Goal: Transaction & Acquisition: Book appointment/travel/reservation

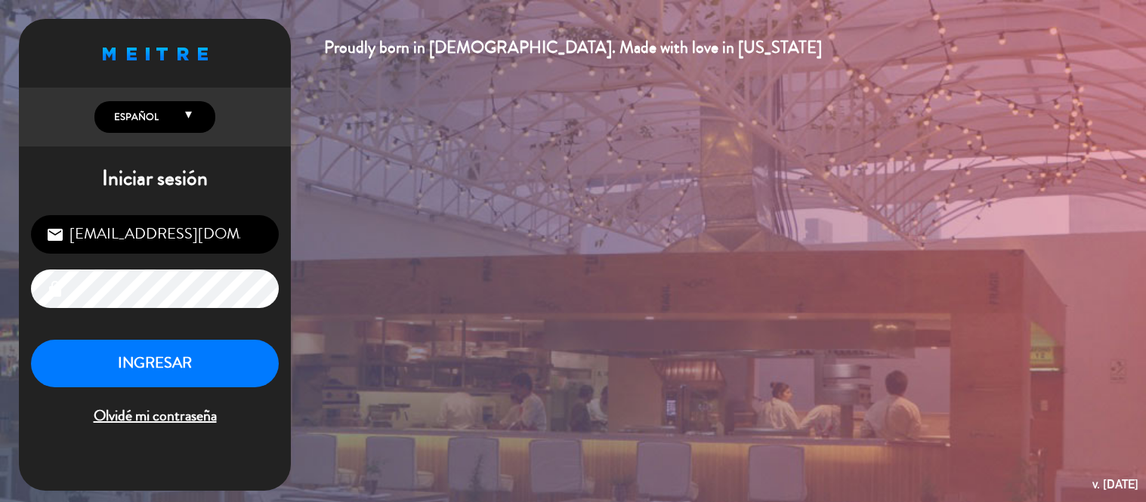
click at [177, 369] on button "INGRESAR" at bounding box center [155, 364] width 248 height 48
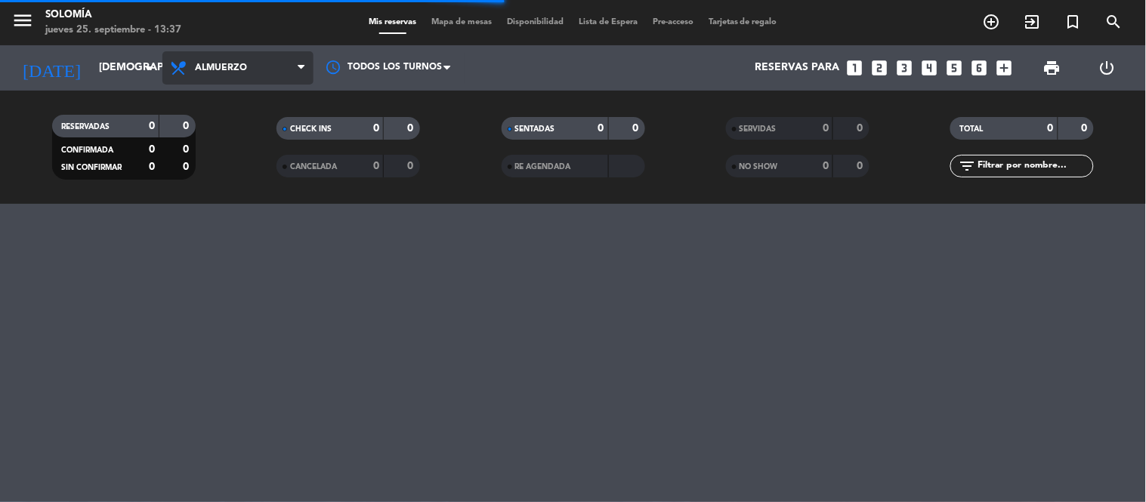
click at [225, 65] on span "Almuerzo" at bounding box center [221, 68] width 52 height 11
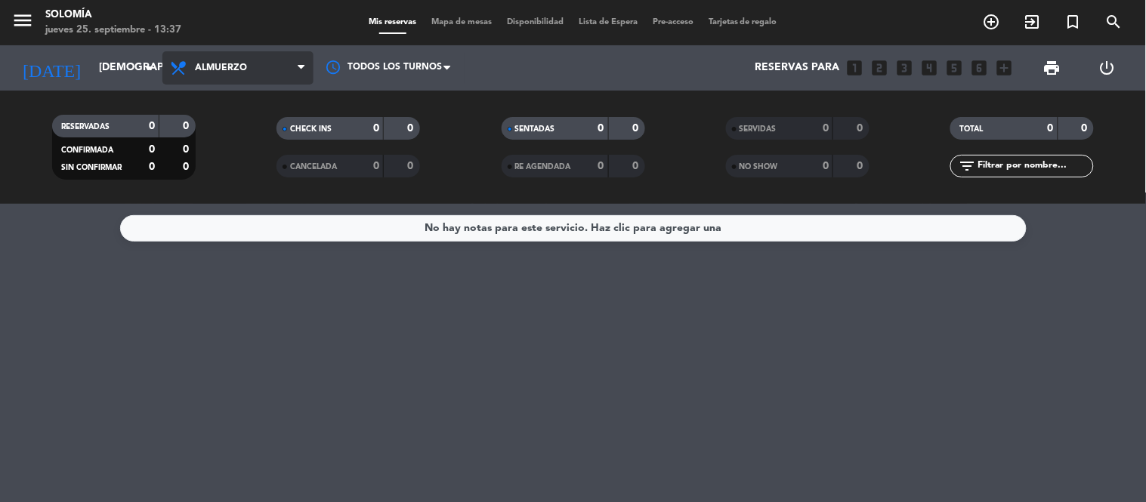
click at [230, 58] on span "Almuerzo" at bounding box center [237, 67] width 151 height 33
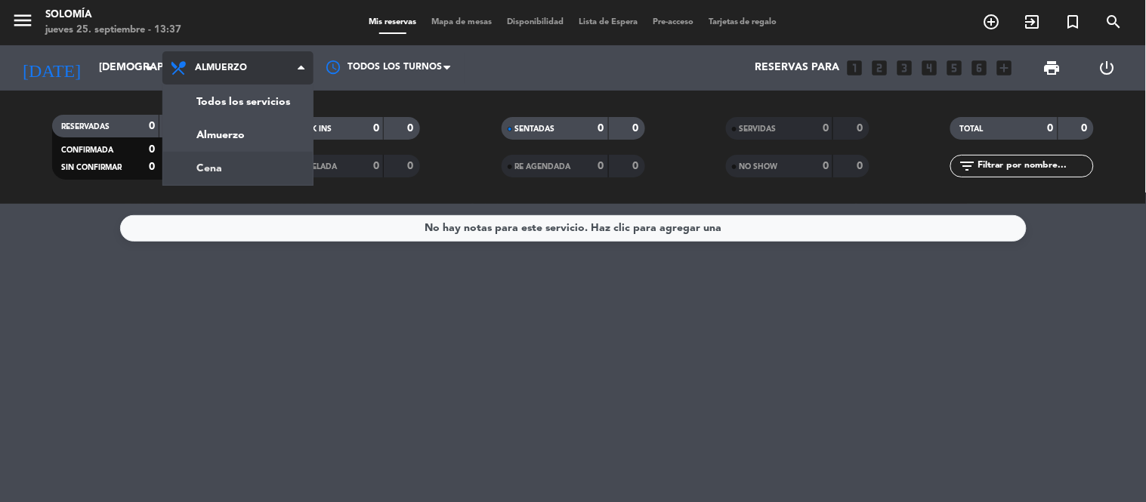
click at [231, 172] on div "menu Solomía jueves 25. septiembre - 13:37 Mis reservas Mapa de mesas Disponibi…" at bounding box center [573, 102] width 1146 height 204
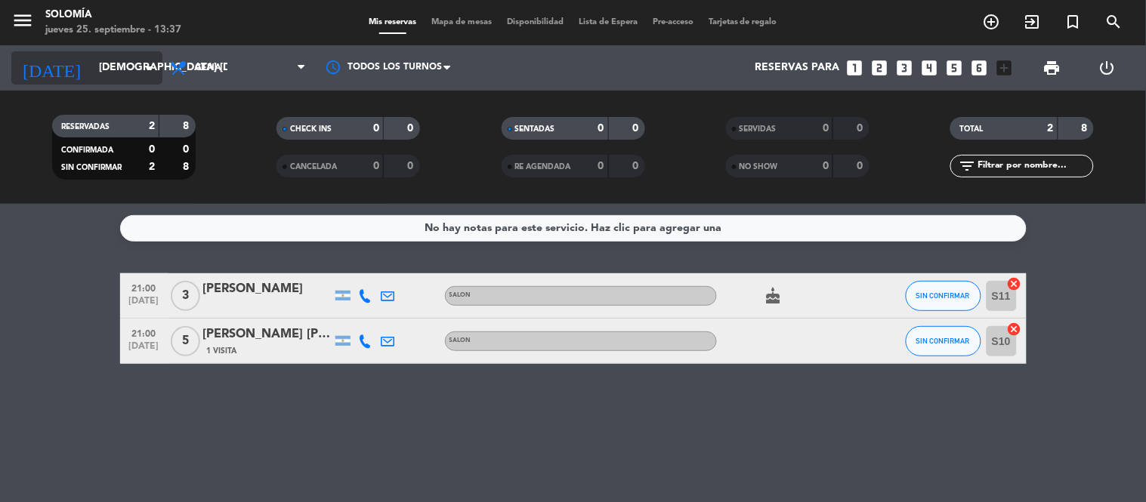
click at [92, 62] on input "[DEMOGRAPHIC_DATA] [DATE]" at bounding box center [163, 67] width 144 height 27
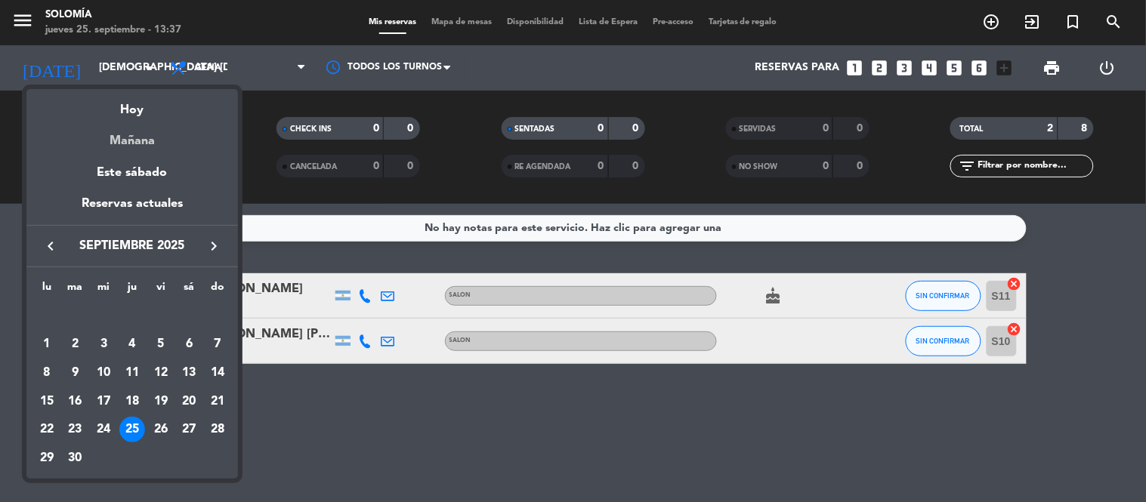
click at [140, 133] on div "Mañana" at bounding box center [132, 135] width 212 height 31
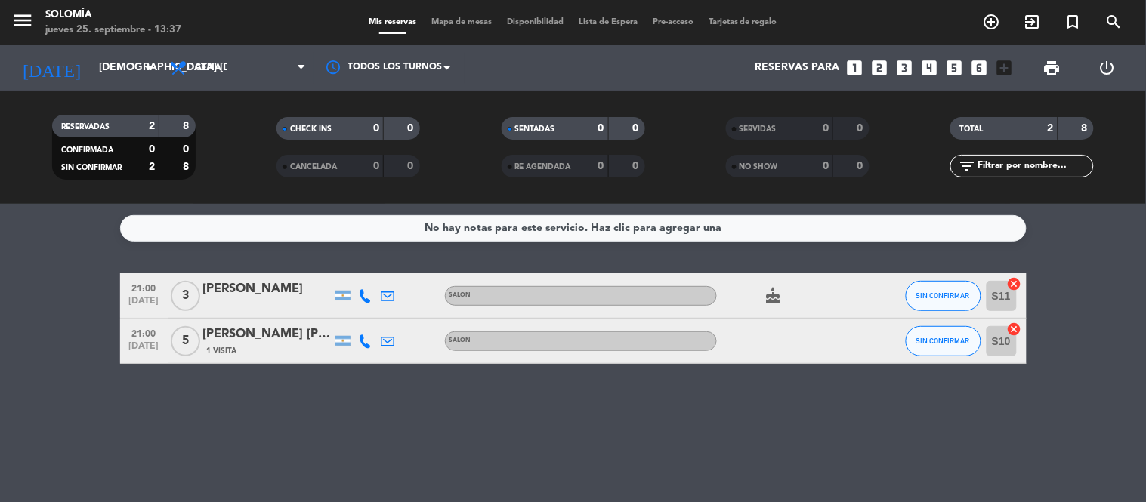
type input "vie. [DATE]"
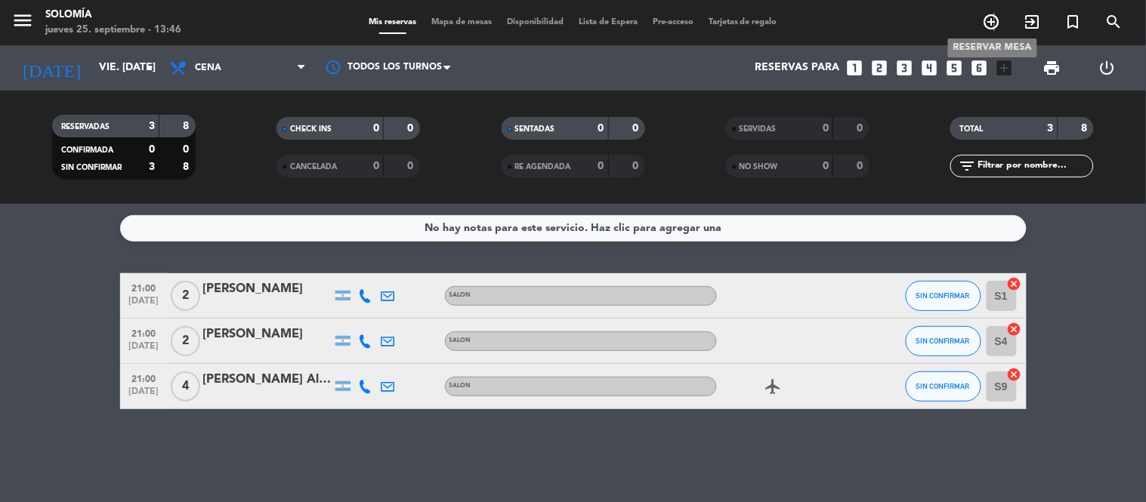
click at [994, 19] on icon "add_circle_outline" at bounding box center [992, 22] width 18 height 18
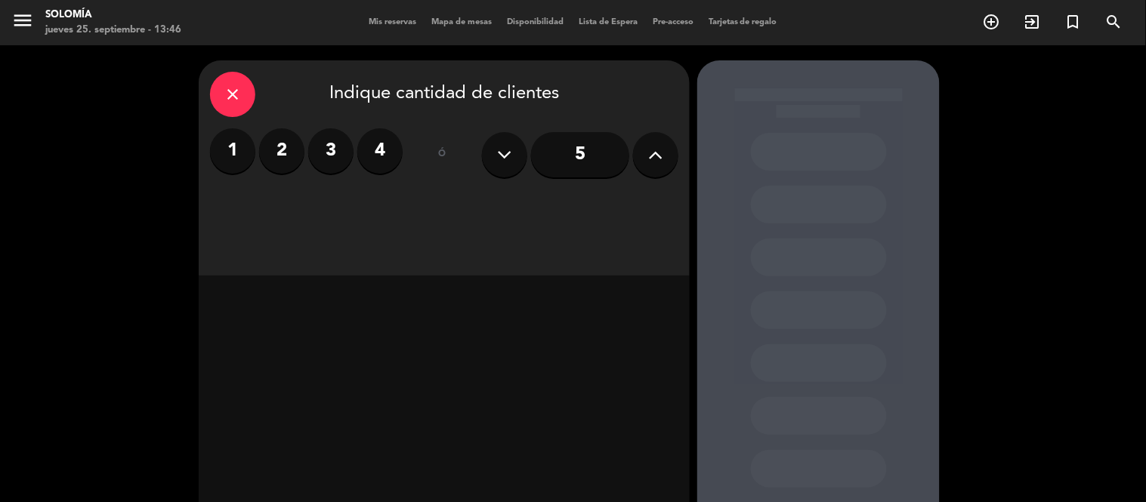
click at [647, 159] on button at bounding box center [655, 154] width 45 height 45
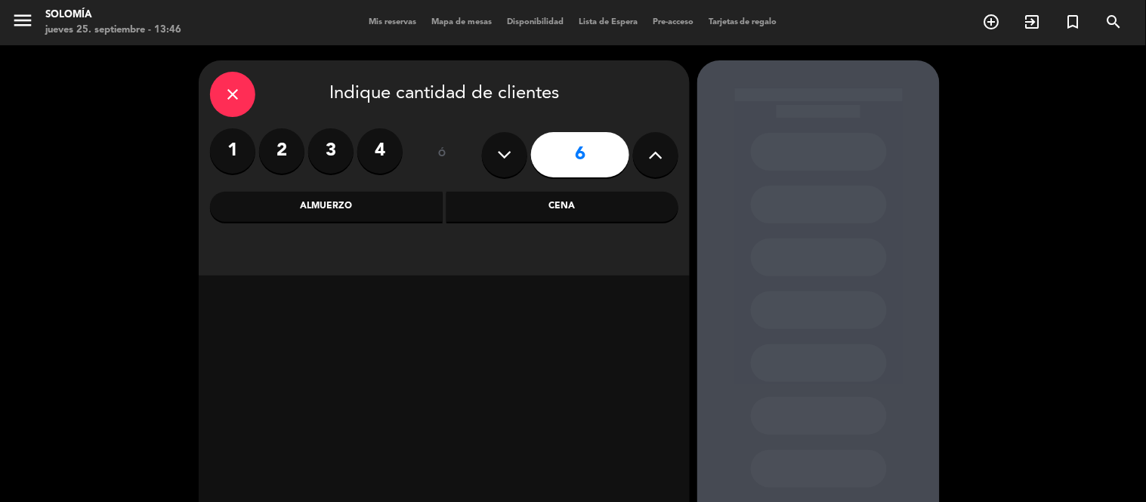
click at [598, 201] on div "Cena" at bounding box center [562, 207] width 233 height 30
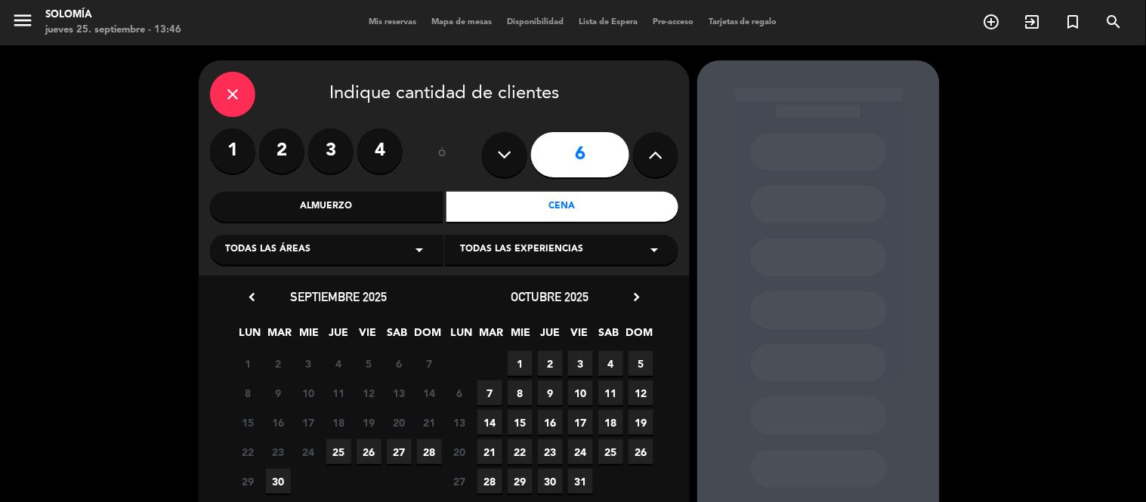
click at [340, 449] on span "25" at bounding box center [338, 452] width 25 height 25
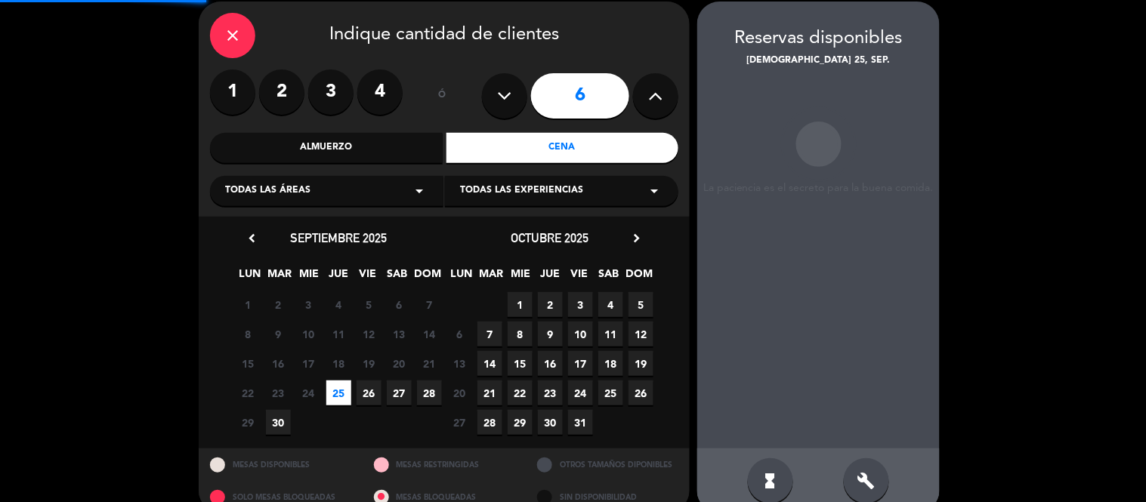
scroll to position [60, 0]
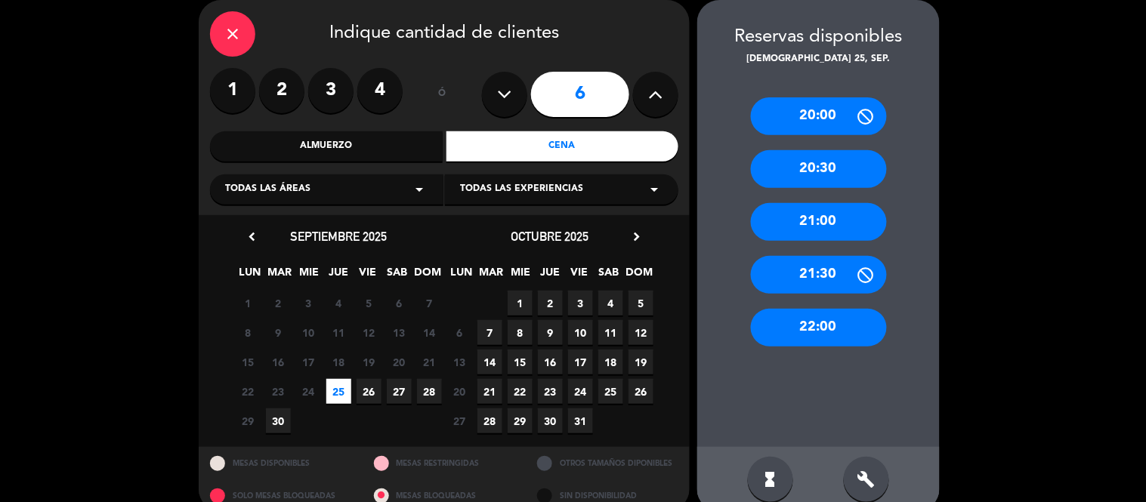
click at [827, 167] on div "20:30" at bounding box center [819, 169] width 136 height 38
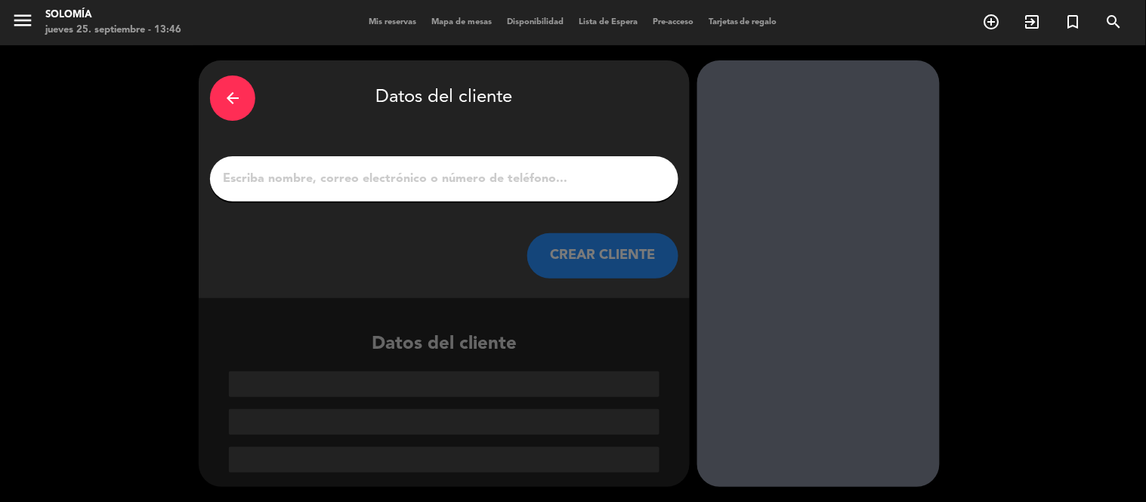
click at [426, 179] on input "1" at bounding box center [444, 178] width 446 height 21
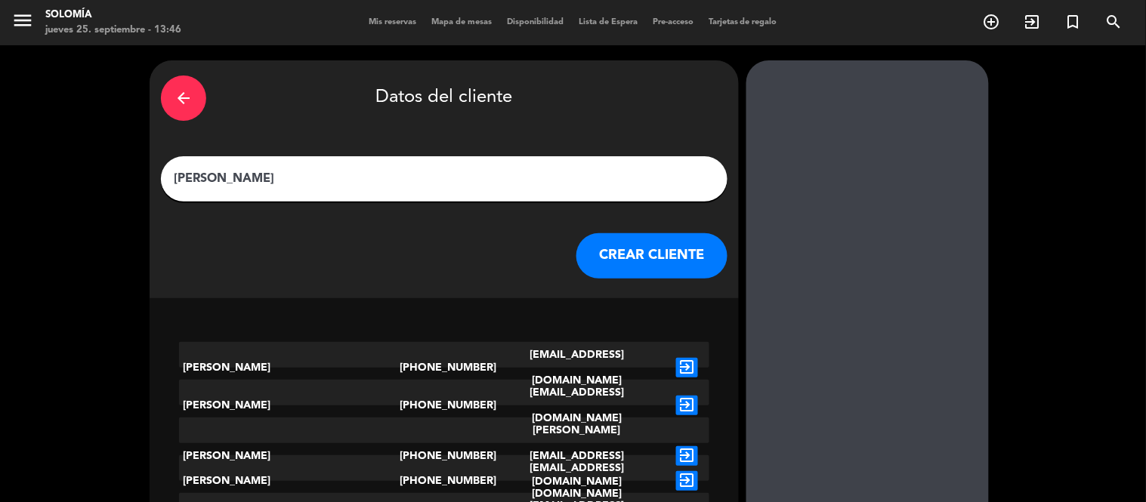
type input "[PERSON_NAME]"
click at [601, 235] on button "CREAR CLIENTE" at bounding box center [651, 255] width 151 height 45
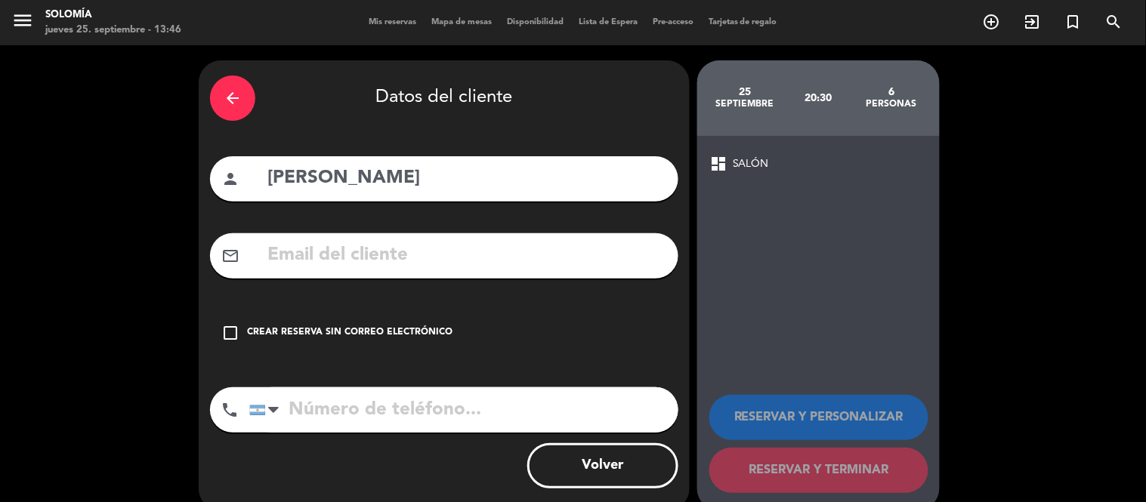
click at [388, 325] on div "check_box_outline_blank Crear reserva sin correo electrónico" at bounding box center [444, 332] width 468 height 45
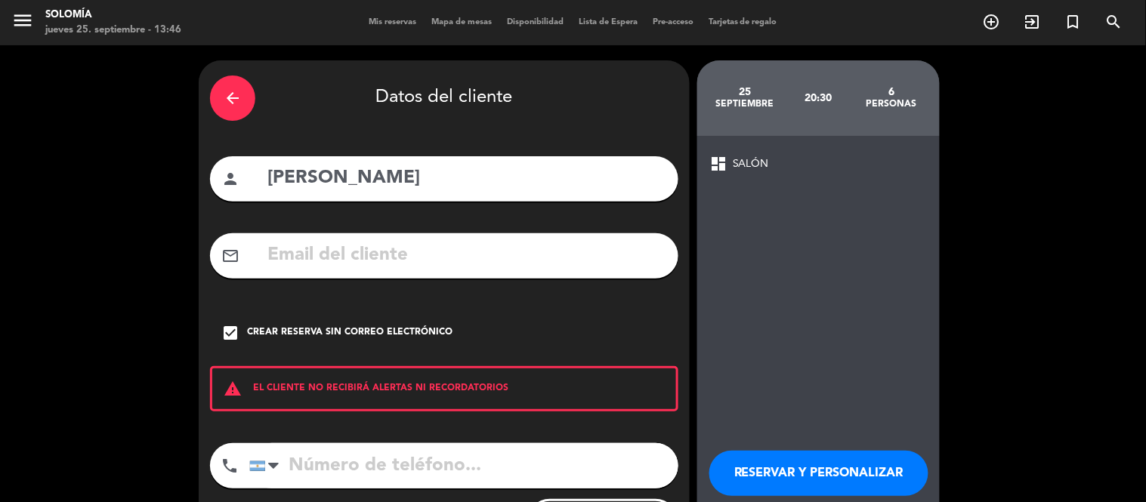
click at [409, 452] on input "tel" at bounding box center [463, 465] width 429 height 45
type input "1149609521"
click at [783, 451] on button "RESERVAR Y PERSONALIZAR" at bounding box center [818, 473] width 219 height 45
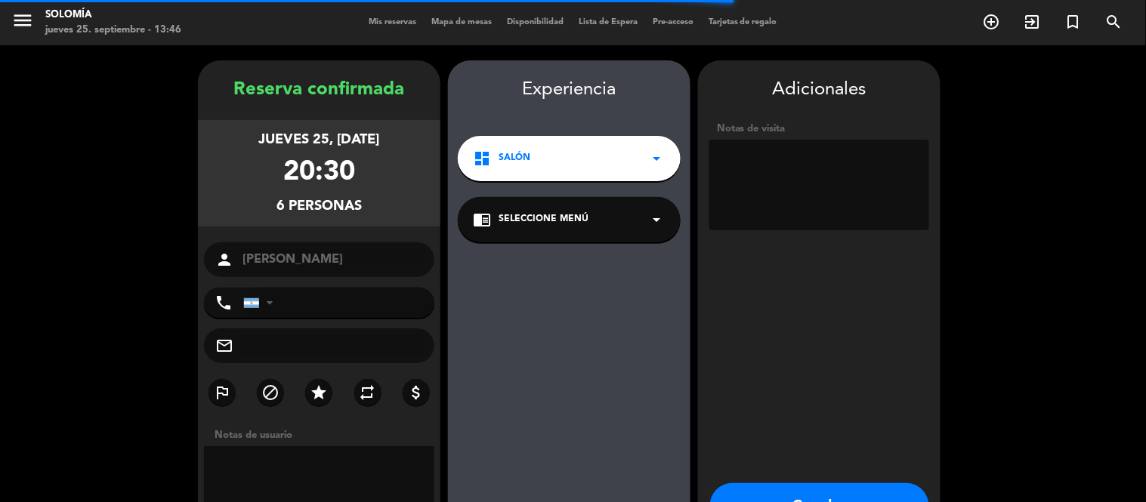
type input "[PHONE_NUMBER]"
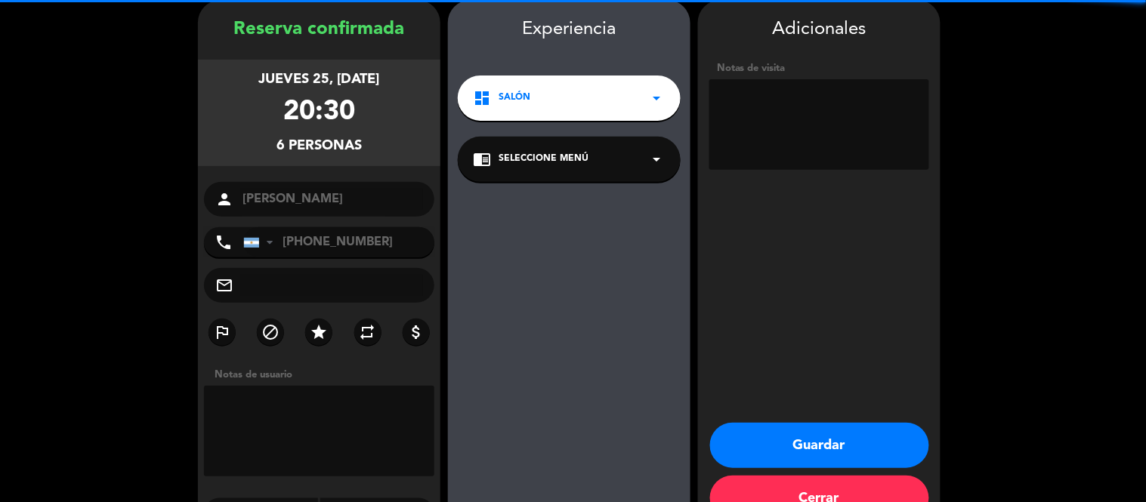
click at [811, 113] on textarea at bounding box center [819, 124] width 220 height 91
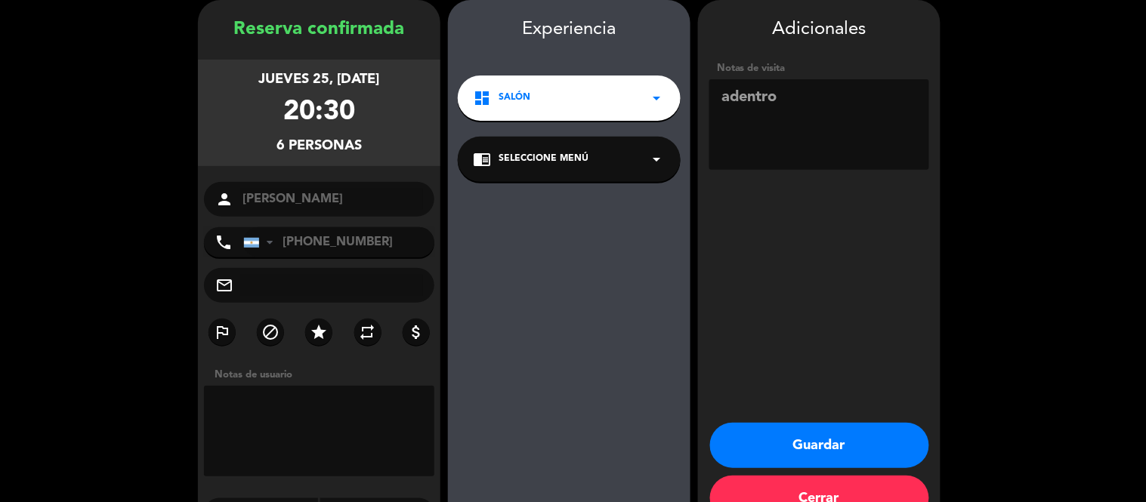
type textarea "adentro"
click at [791, 461] on button "Guardar" at bounding box center [819, 445] width 219 height 45
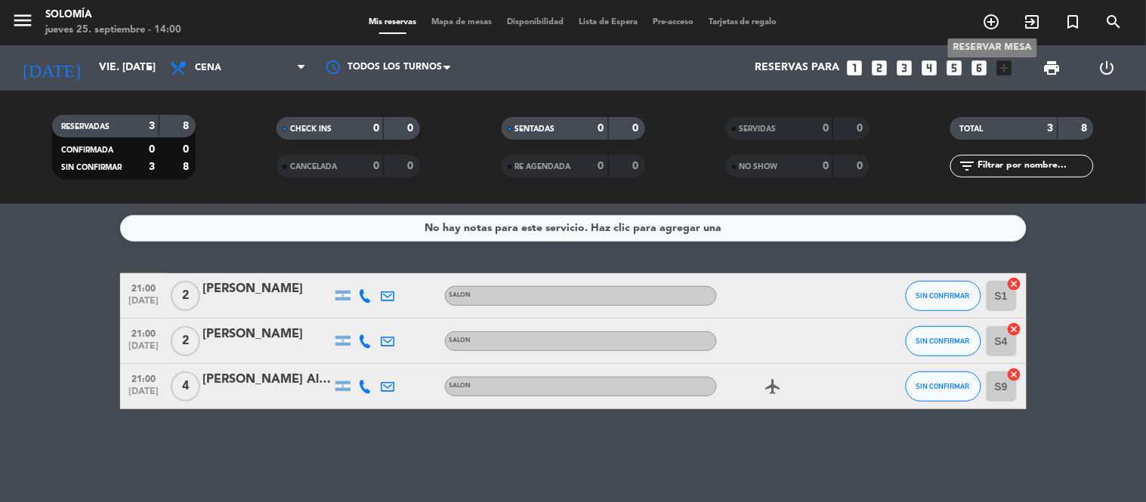
click at [988, 25] on icon "add_circle_outline" at bounding box center [992, 22] width 18 height 18
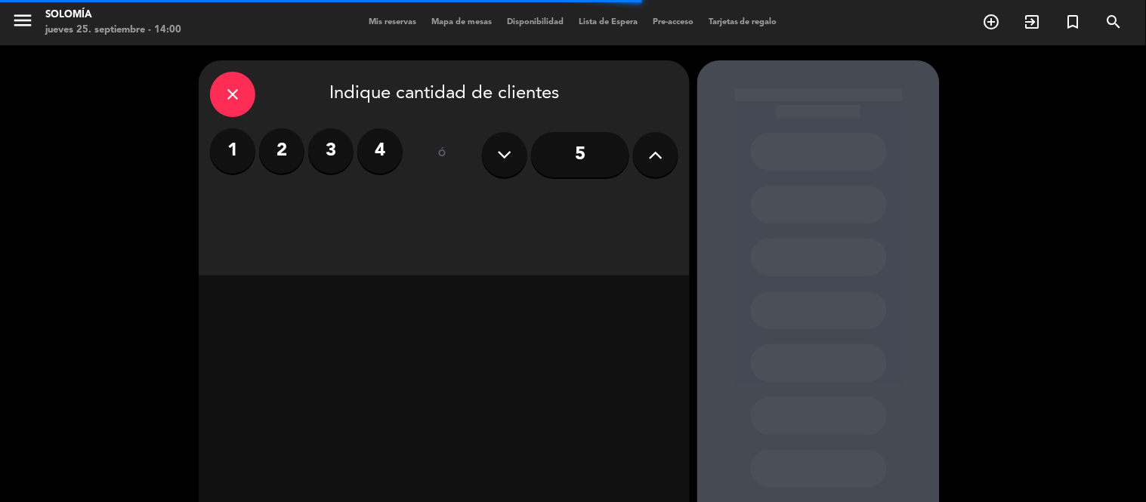
click at [665, 161] on button at bounding box center [655, 154] width 45 height 45
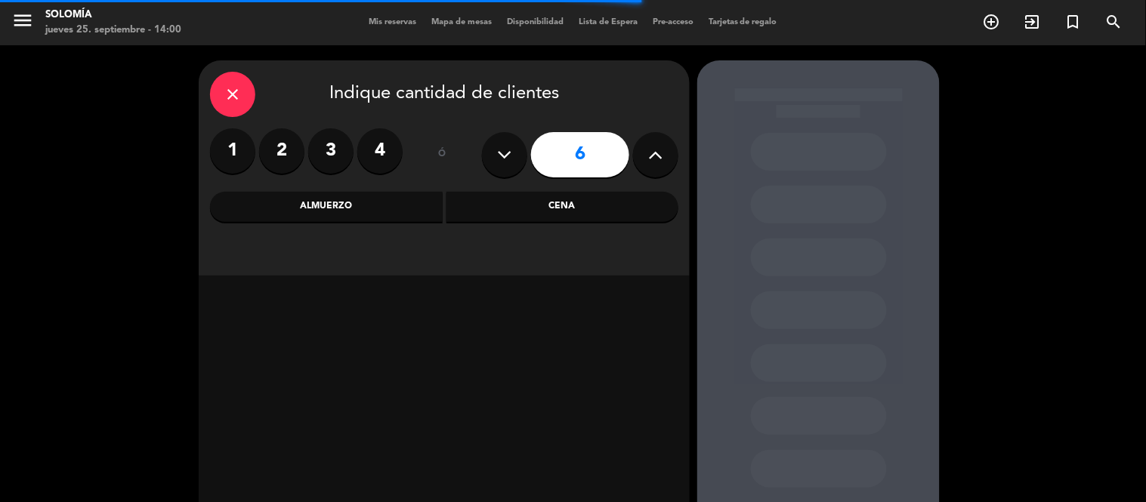
click at [662, 160] on icon at bounding box center [656, 155] width 14 height 23
type input "8"
click at [574, 213] on div "Cena" at bounding box center [562, 207] width 233 height 30
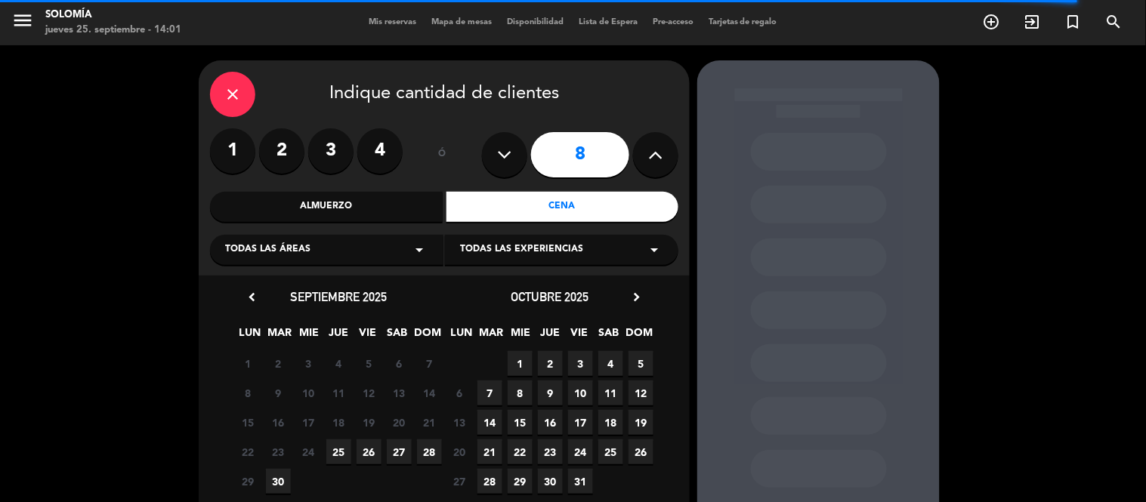
click at [370, 454] on span "26" at bounding box center [369, 452] width 25 height 25
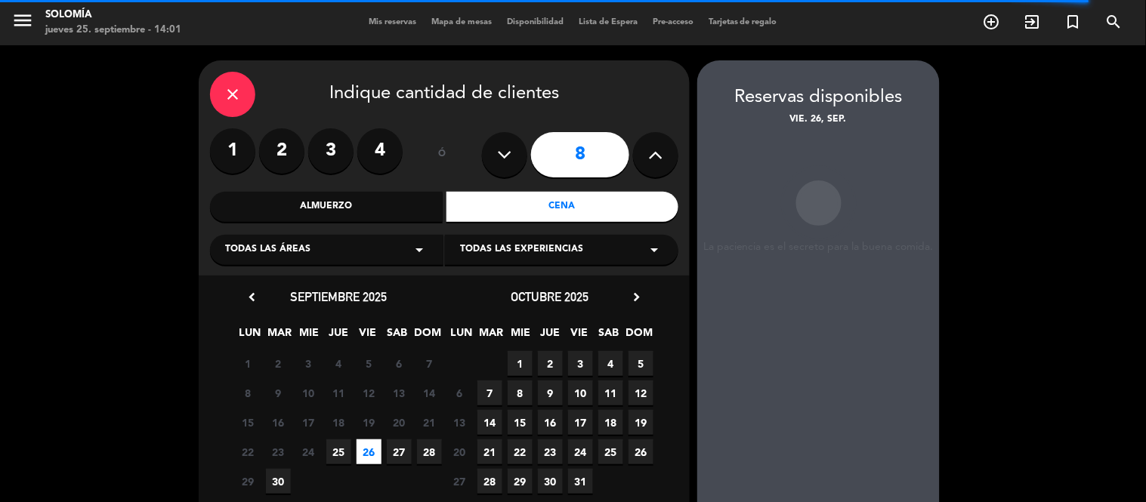
scroll to position [60, 0]
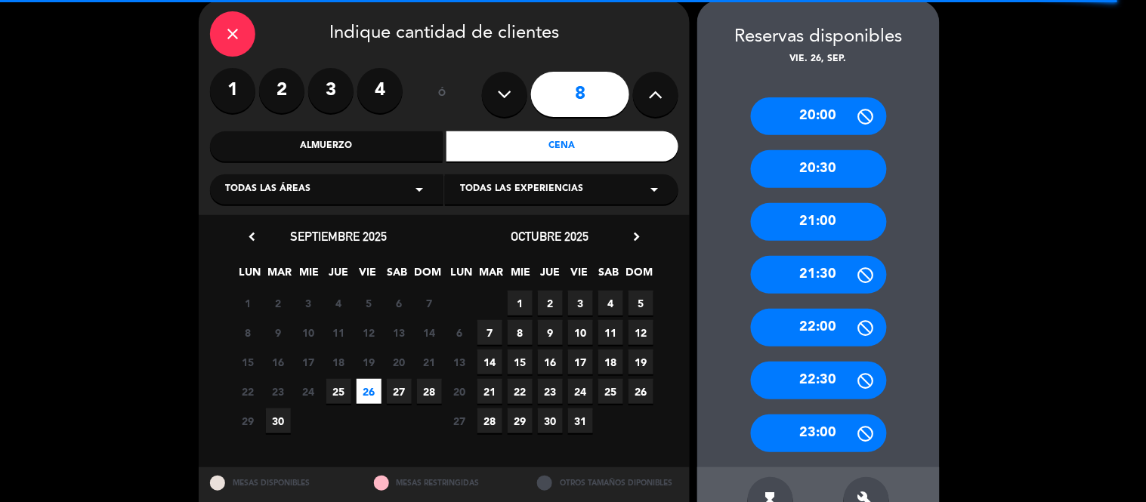
click at [813, 178] on div "20:30" at bounding box center [819, 169] width 136 height 38
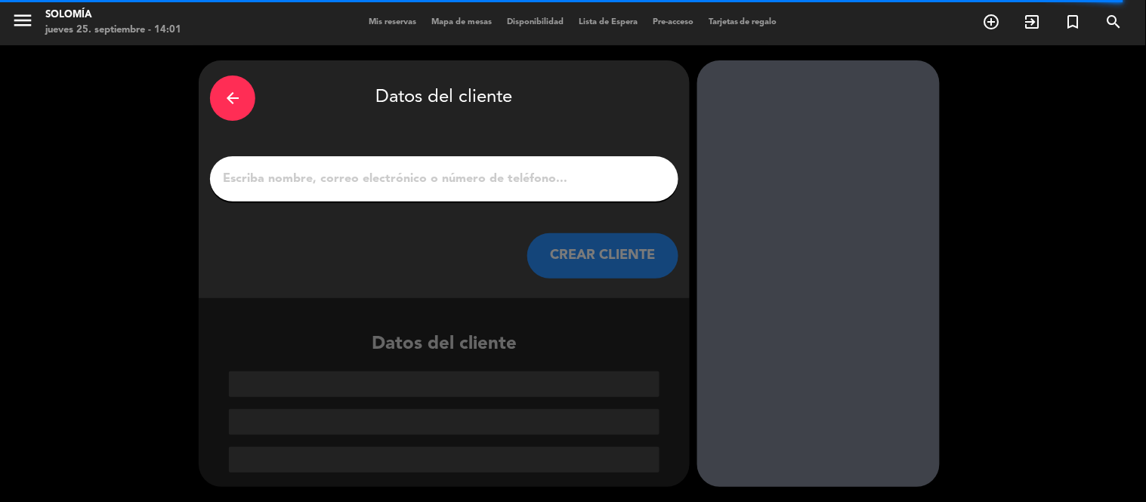
scroll to position [0, 0]
click at [432, 184] on input "1" at bounding box center [444, 178] width 446 height 21
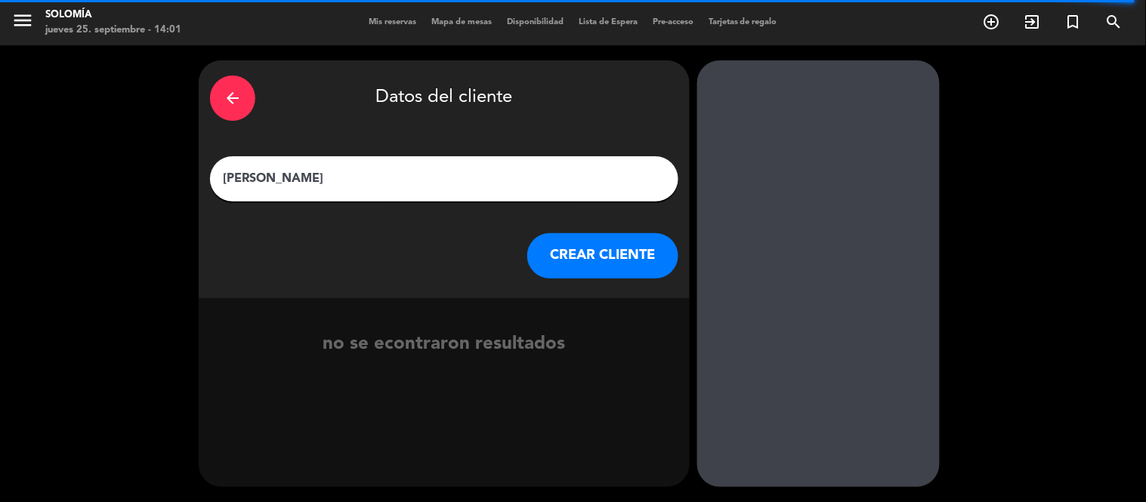
type input "[PERSON_NAME]"
click at [601, 242] on button "CREAR CLIENTE" at bounding box center [602, 255] width 151 height 45
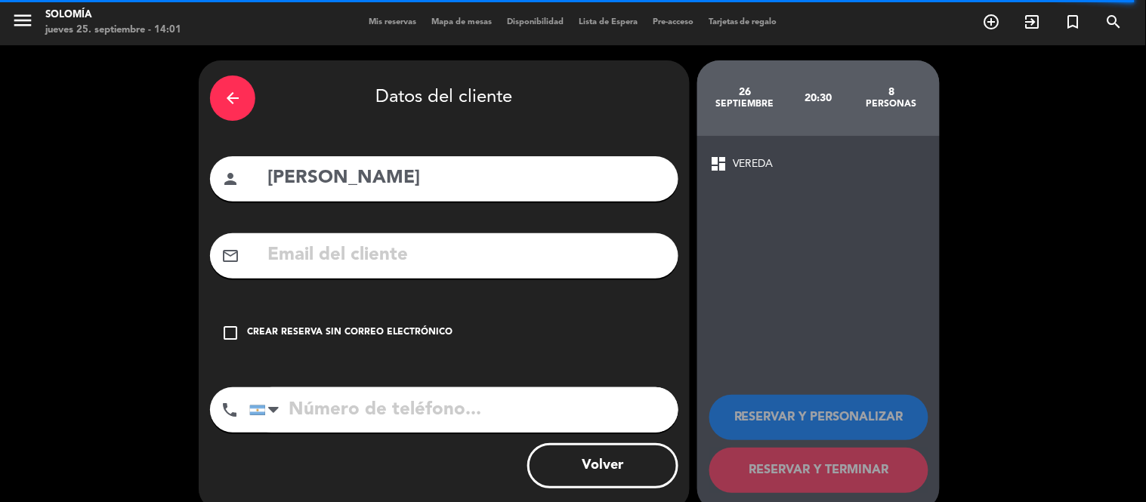
drag, startPoint x: 417, startPoint y: 336, endPoint x: 413, endPoint y: 351, distance: 14.8
click at [416, 335] on div "Crear reserva sin correo electrónico" at bounding box center [349, 333] width 205 height 15
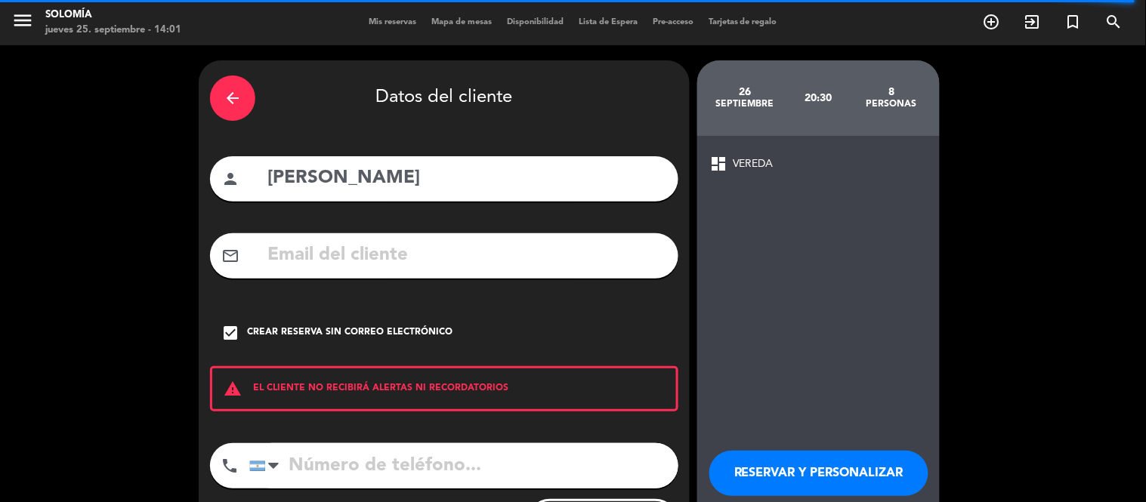
click at [419, 467] on input "tel" at bounding box center [463, 465] width 429 height 45
type input "1150639236"
click at [806, 482] on button "RESERVAR Y PERSONALIZAR" at bounding box center [818, 473] width 219 height 45
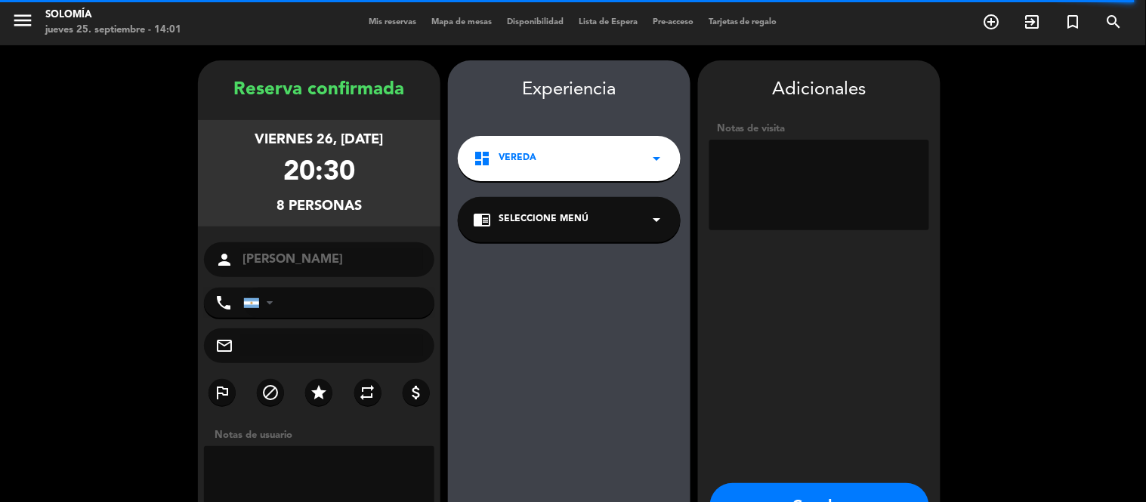
type input "[PHONE_NUMBER]"
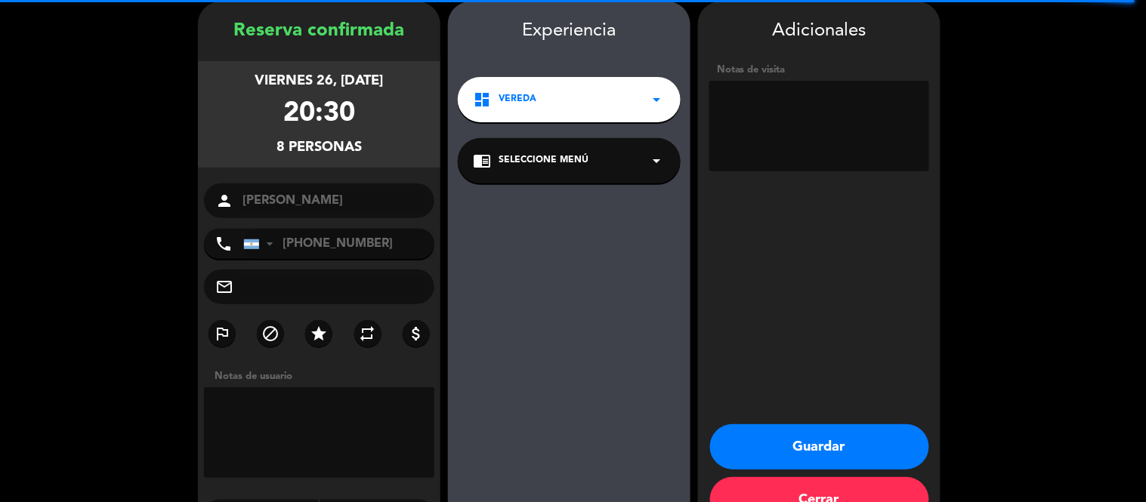
scroll to position [60, 0]
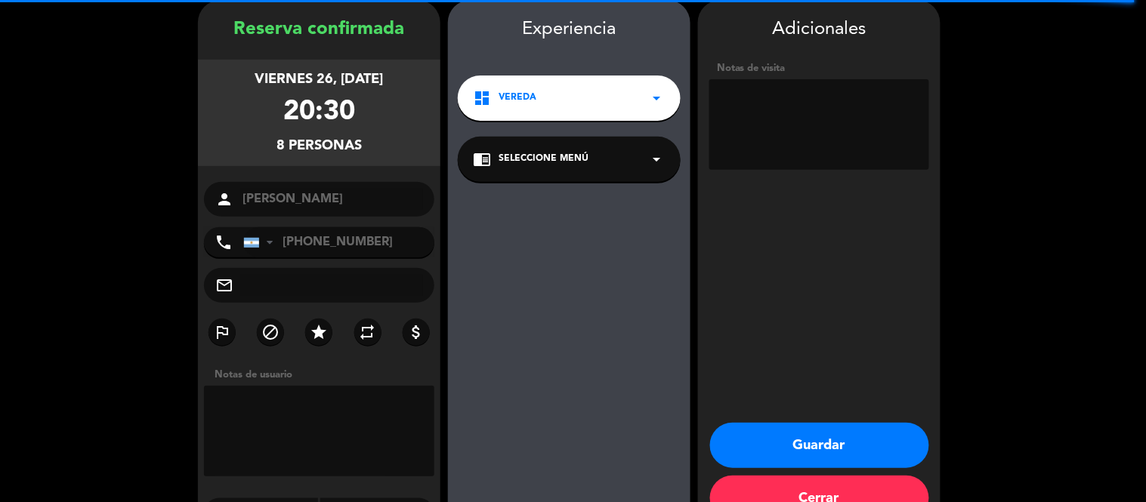
click at [624, 94] on div "dashboard VEREDA arrow_drop_down" at bounding box center [569, 98] width 223 height 45
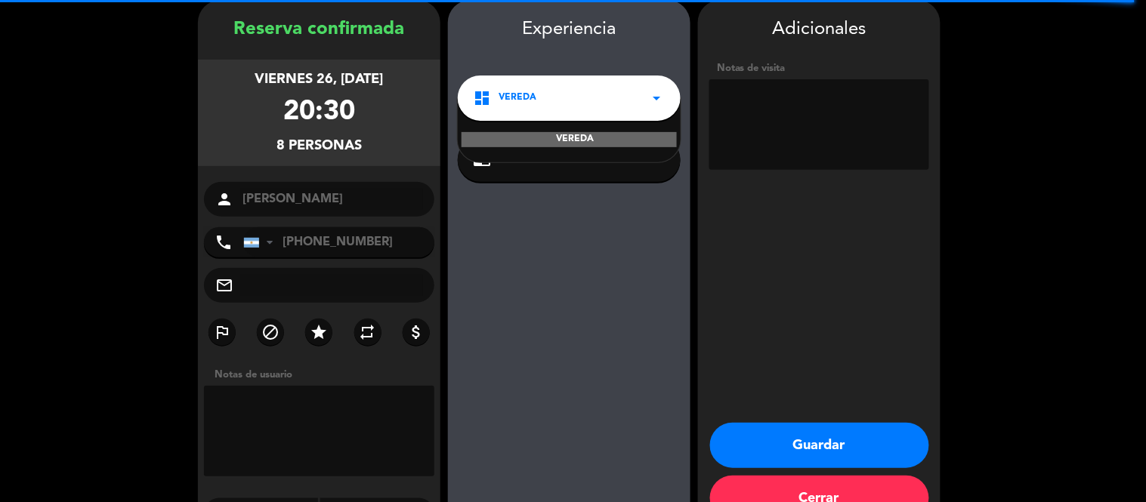
click at [589, 134] on div "VEREDA" at bounding box center [569, 139] width 215 height 15
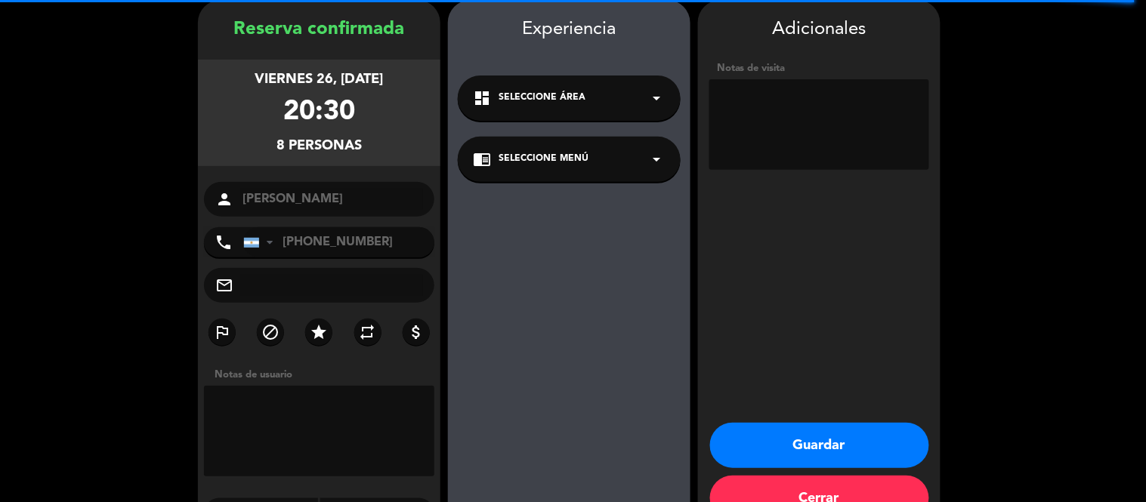
click at [765, 116] on textarea at bounding box center [819, 124] width 220 height 91
type textarea "adentro"
click at [776, 439] on button "Guardar" at bounding box center [819, 445] width 219 height 45
